Goal: Information Seeking & Learning: Learn about a topic

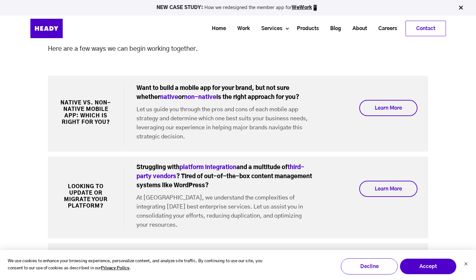
scroll to position [1633, 0]
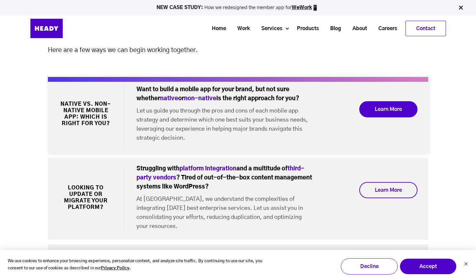
click at [386, 108] on link "Learn More" at bounding box center [389, 109] width 58 height 16
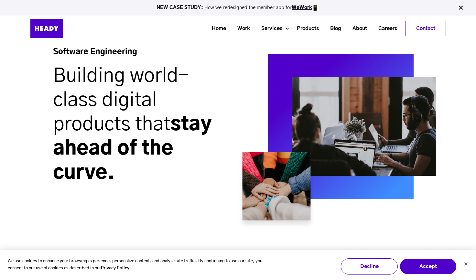
scroll to position [0, 0]
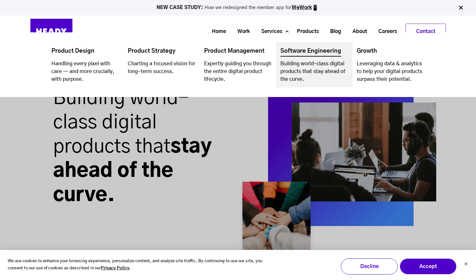
click at [312, 68] on link "Navigation Menu" at bounding box center [314, 64] width 76 height 45
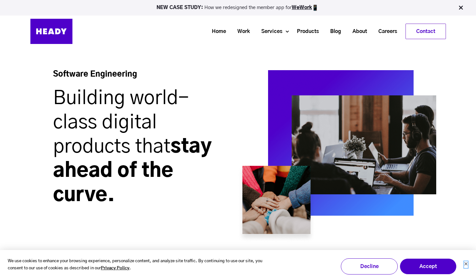
click at [467, 265] on icon "Dismiss cookie banner" at bounding box center [466, 264] width 3 height 3
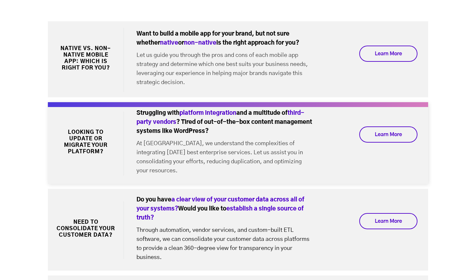
scroll to position [1688, 0]
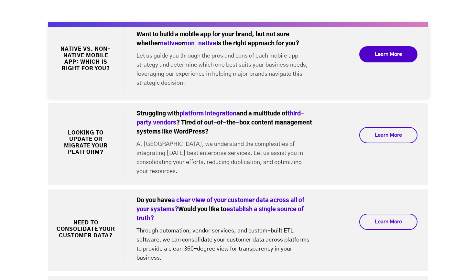
click at [390, 47] on link "Learn More" at bounding box center [389, 54] width 58 height 16
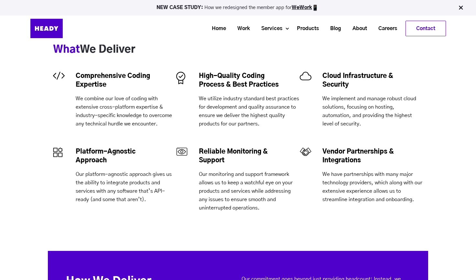
scroll to position [288, 0]
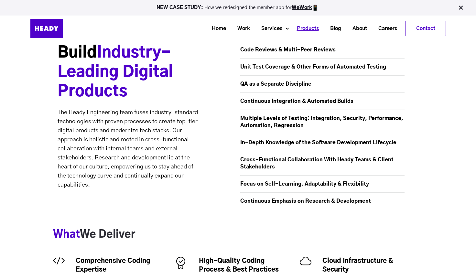
click at [303, 28] on link "Products" at bounding box center [305, 29] width 33 height 12
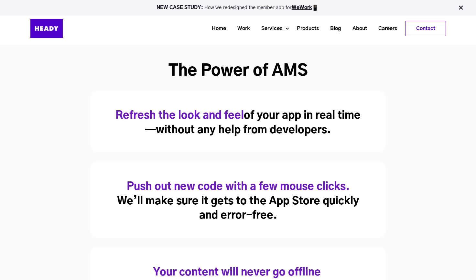
scroll to position [221, 0]
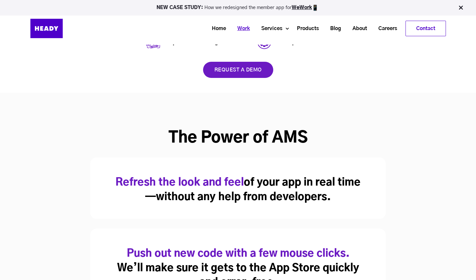
click at [243, 25] on link "Work" at bounding box center [241, 29] width 24 height 12
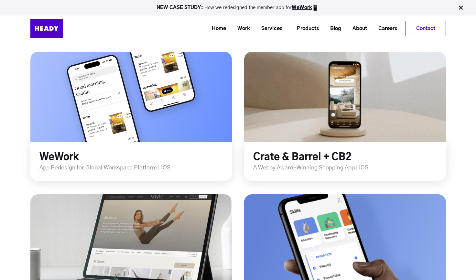
scroll to position [171, 0]
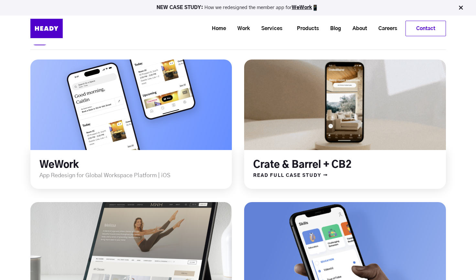
click at [300, 110] on link at bounding box center [345, 104] width 242 height 109
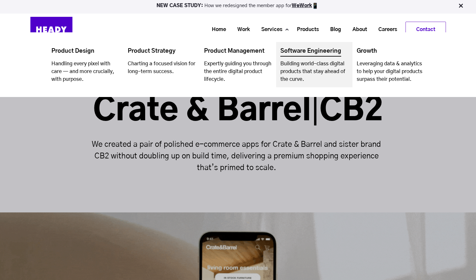
click at [312, 74] on link "Navigation Menu" at bounding box center [314, 64] width 76 height 45
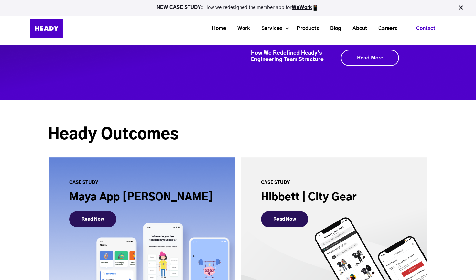
scroll to position [2335, 0]
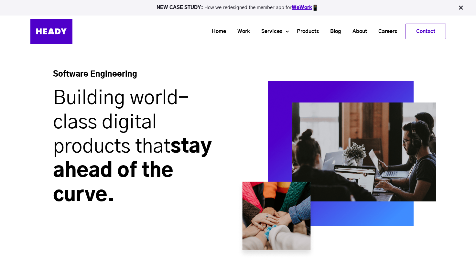
click at [307, 8] on link "WeWork" at bounding box center [302, 7] width 20 height 5
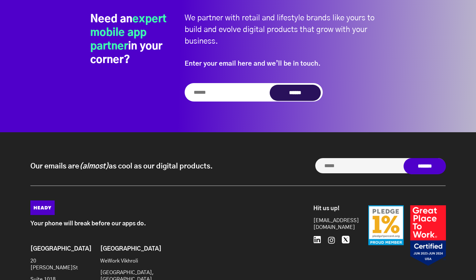
scroll to position [2595, 0]
